Goal: Transaction & Acquisition: Purchase product/service

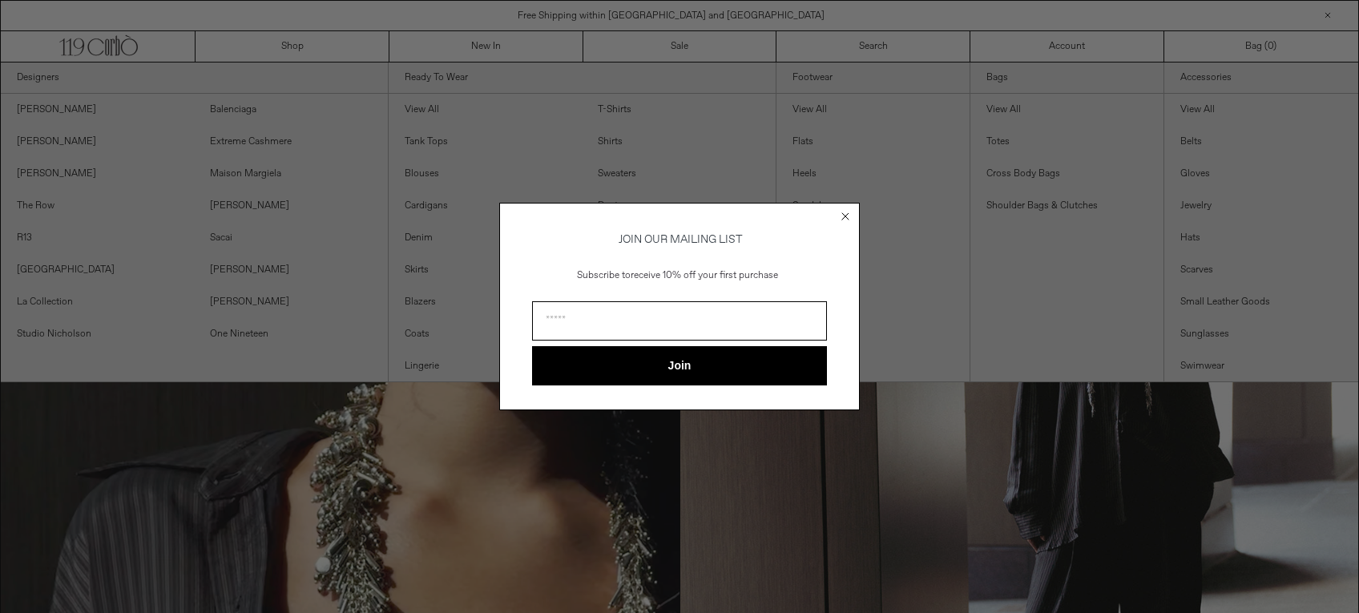
click at [851, 212] on circle "Close dialog" at bounding box center [845, 216] width 15 height 15
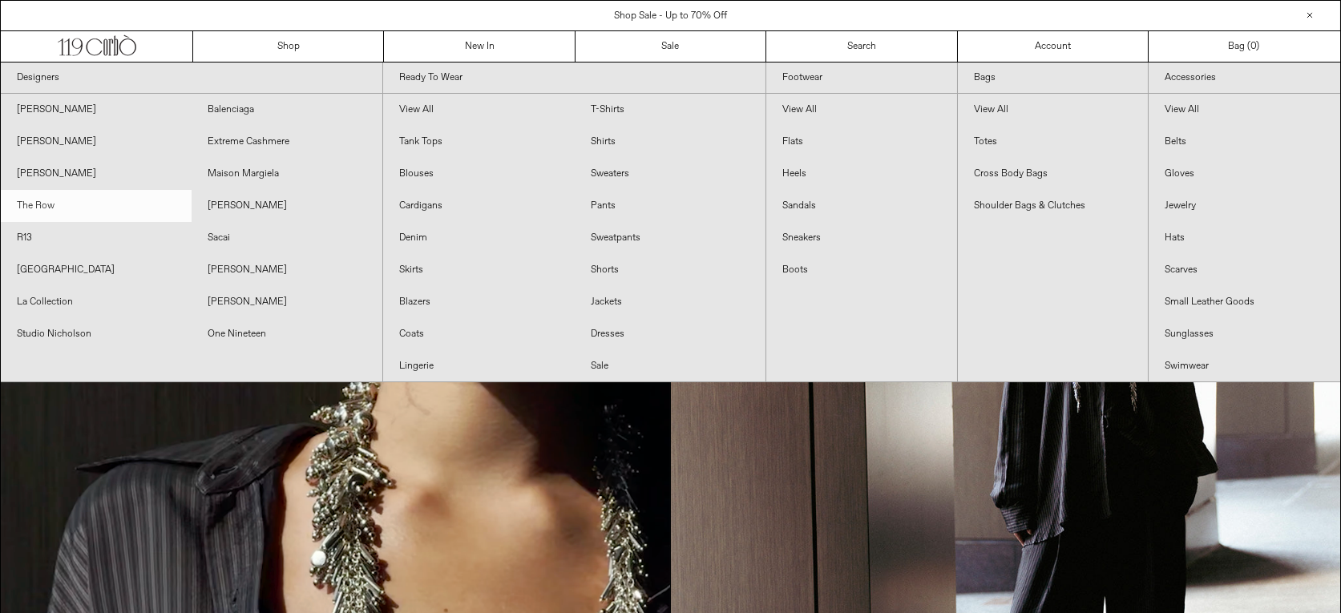
click at [50, 205] on link "The Row" at bounding box center [96, 206] width 191 height 32
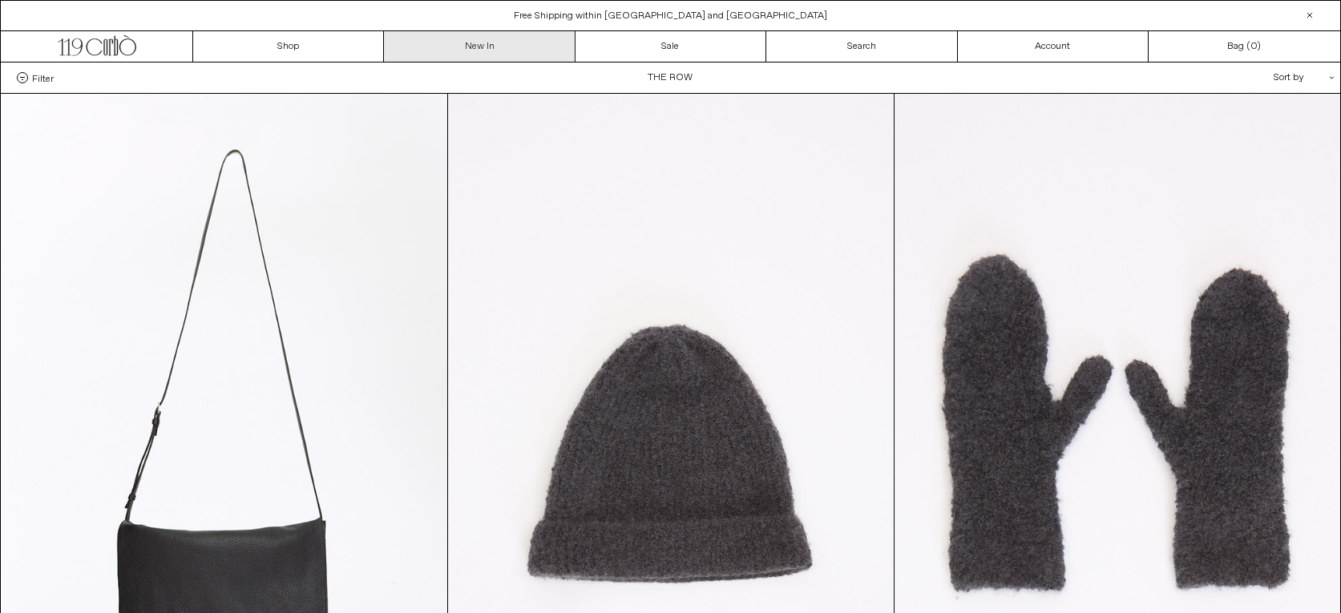
click at [488, 50] on link "New In" at bounding box center [479, 46] width 191 height 30
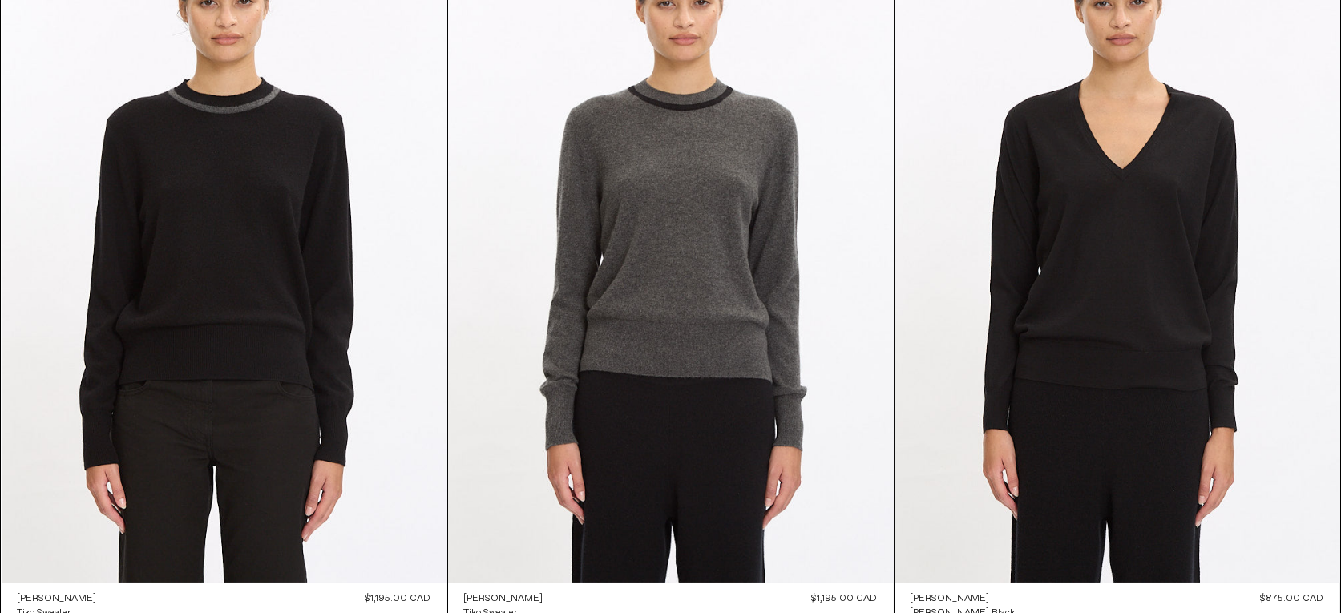
scroll to position [2425, 0]
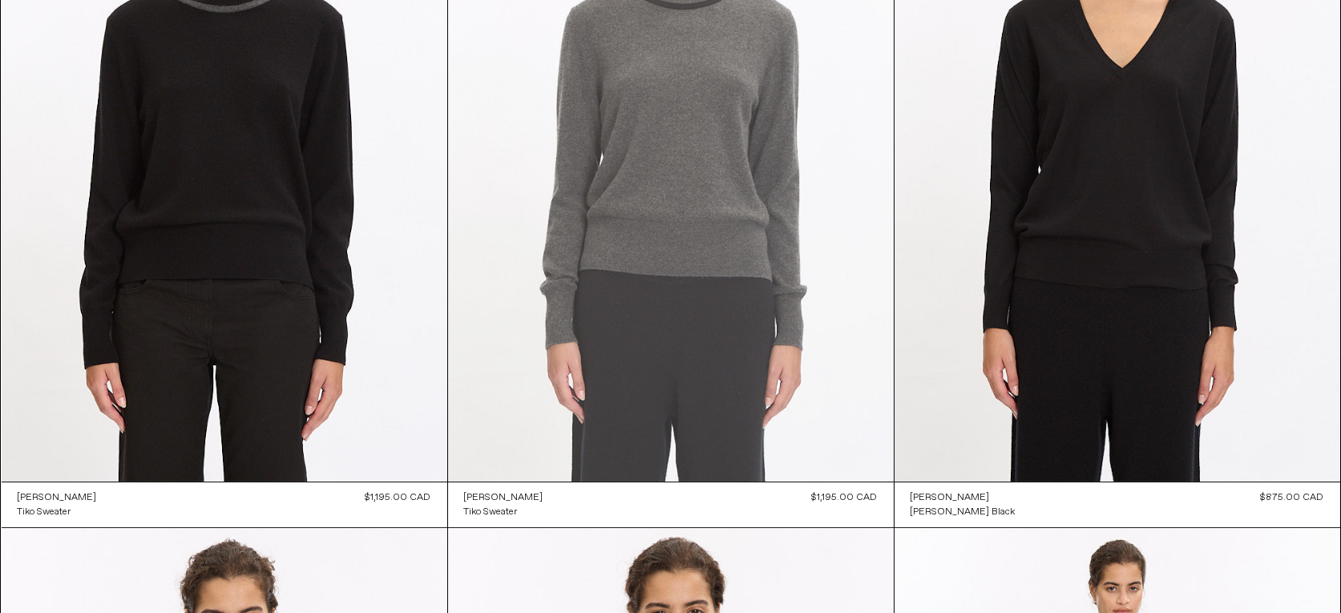
click at [671, 258] on at bounding box center [671, 147] width 446 height 668
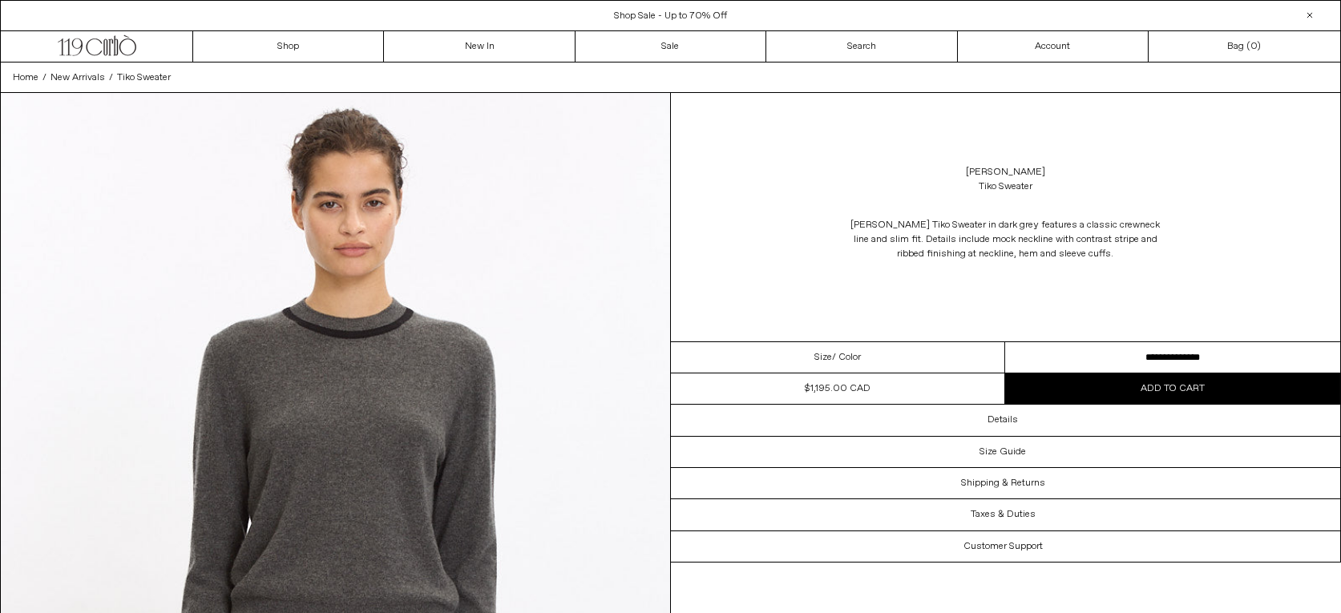
click at [1277, 353] on select "**********" at bounding box center [1172, 357] width 335 height 31
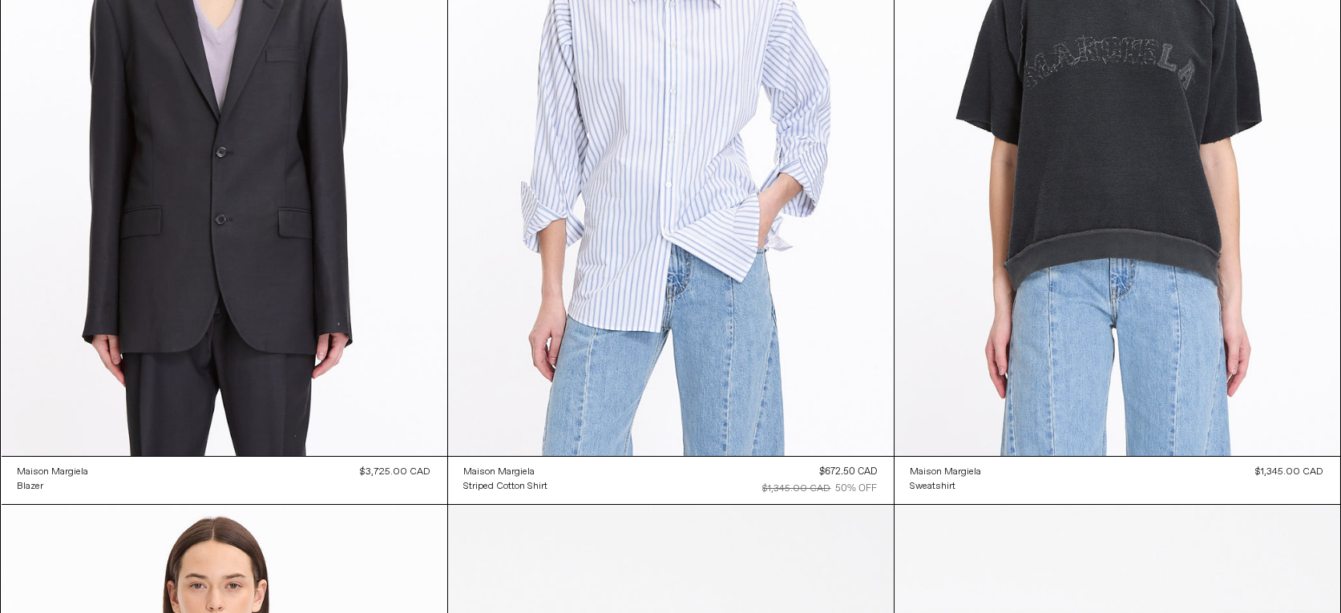
scroll to position [45387, 0]
